Goal: Information Seeking & Learning: Understand process/instructions

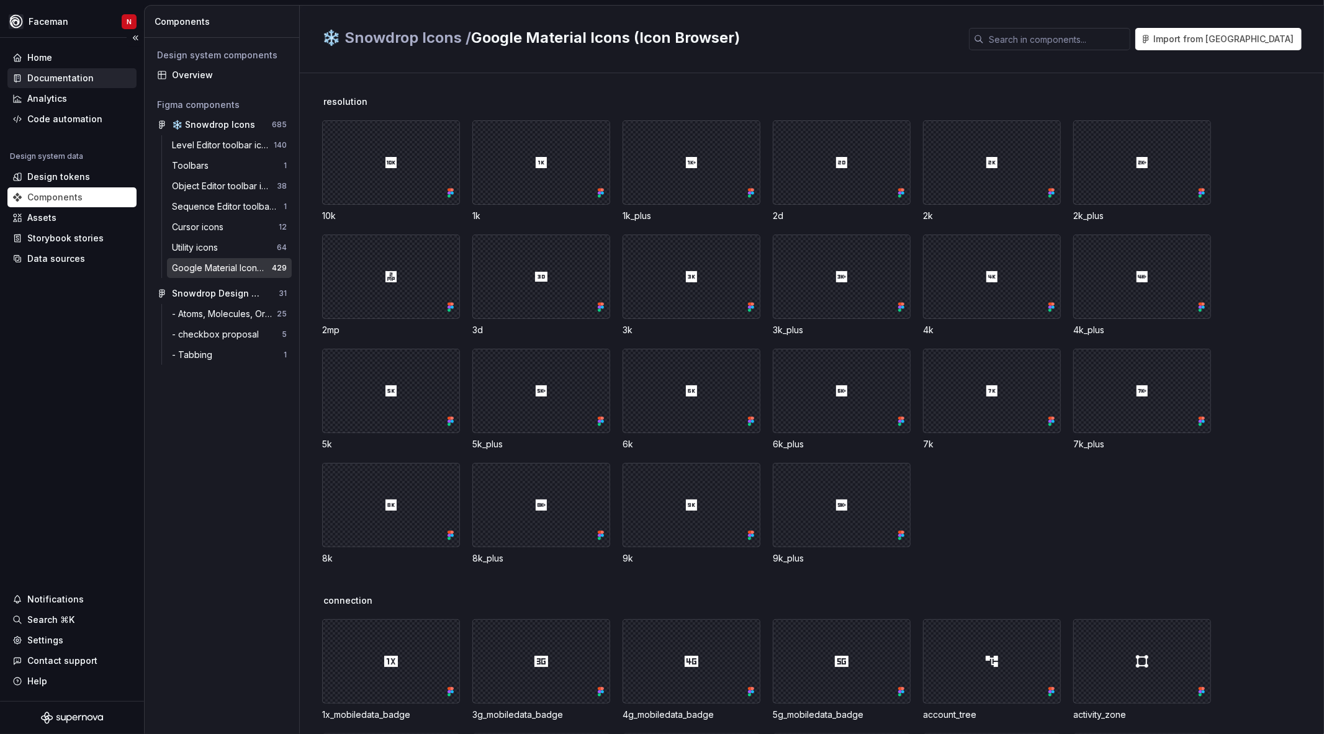
click at [75, 70] on div "Documentation" at bounding box center [71, 78] width 129 height 20
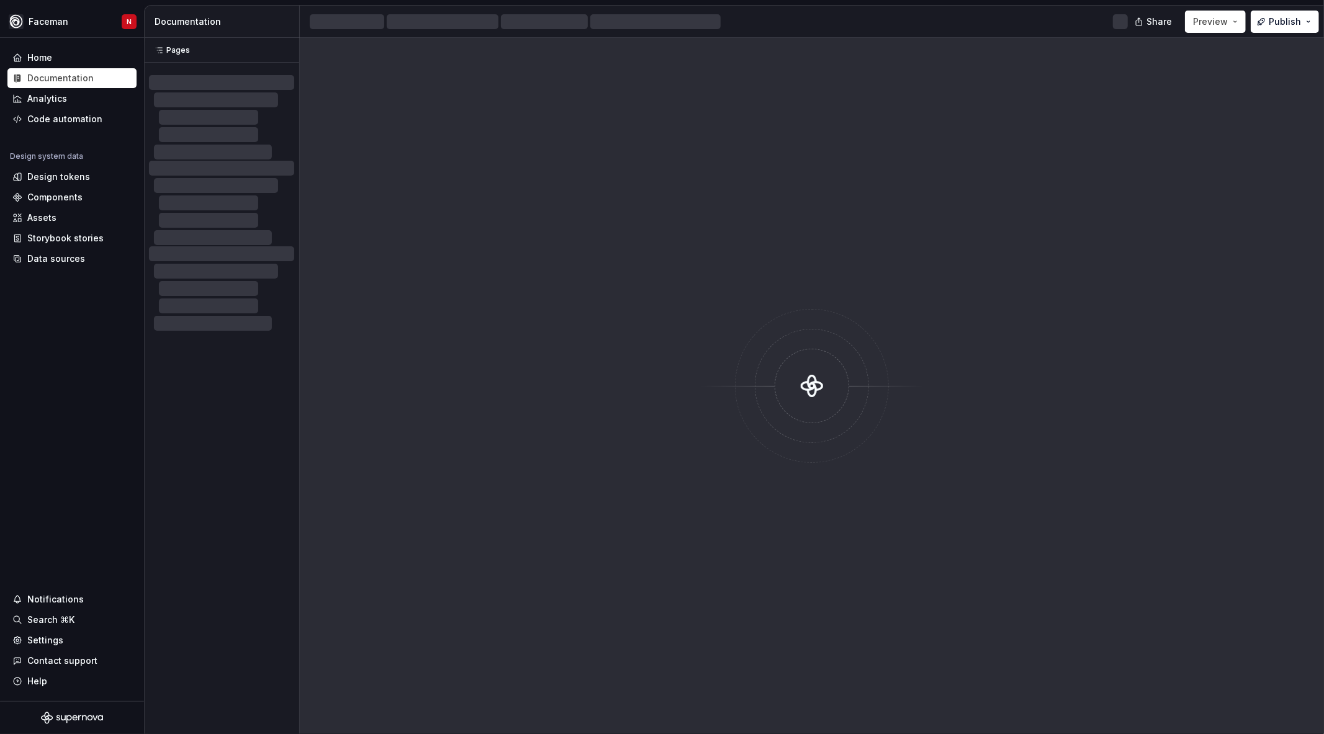
click at [561, 503] on div at bounding box center [812, 386] width 1024 height 697
